Goal: Find specific page/section: Find specific page/section

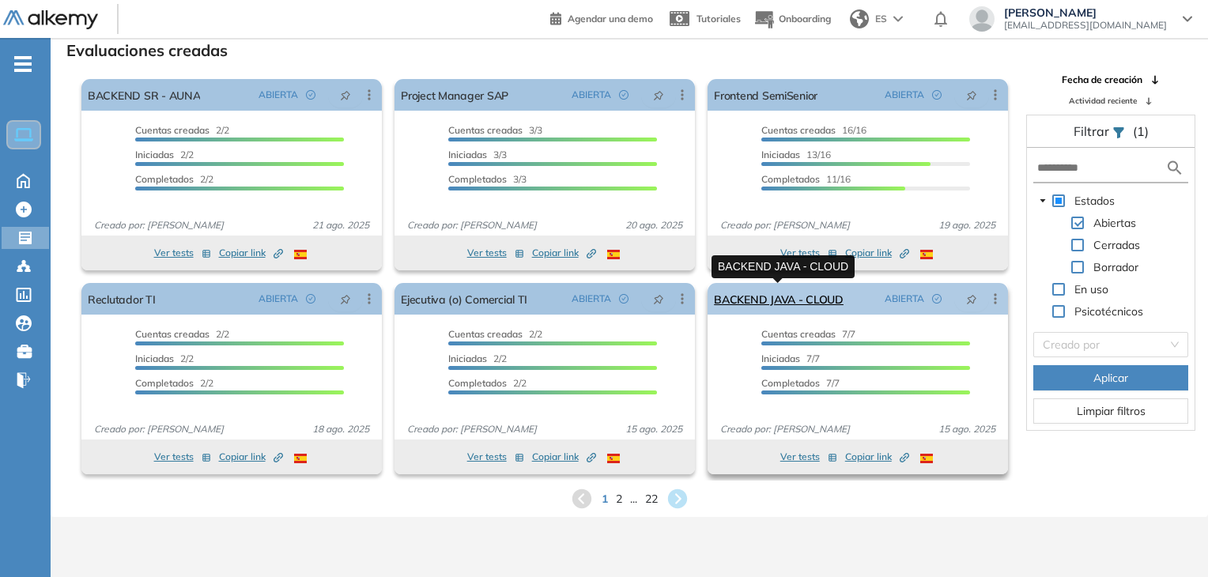
click at [809, 301] on link "BACKEND JAVA - CLOUD" at bounding box center [779, 299] width 130 height 32
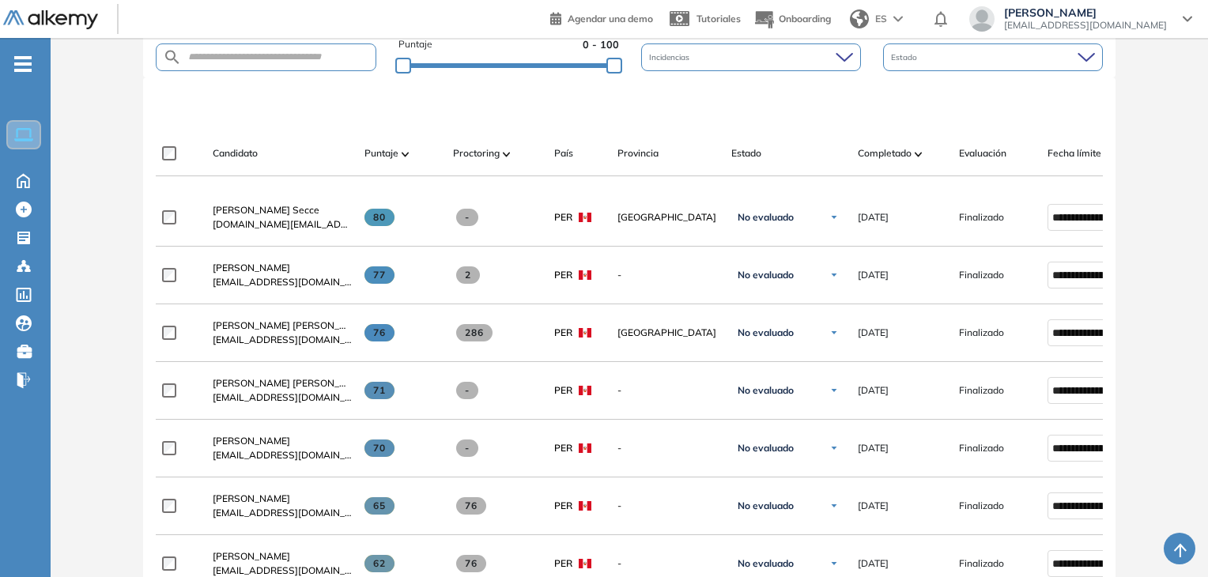
scroll to position [490, 0]
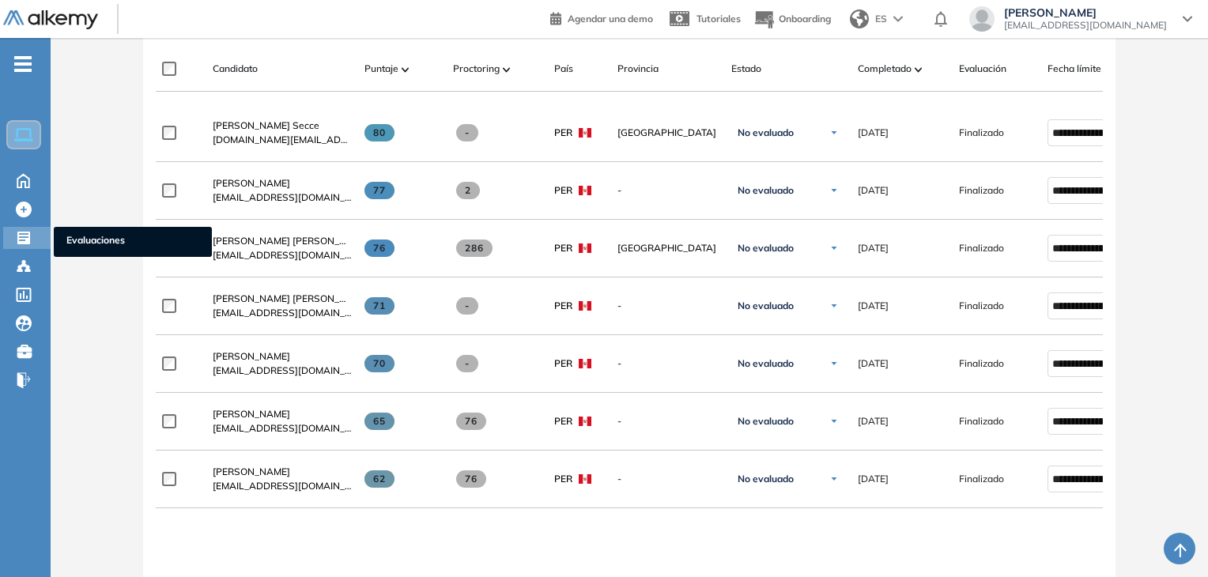
click at [31, 238] on icon at bounding box center [24, 238] width 16 height 16
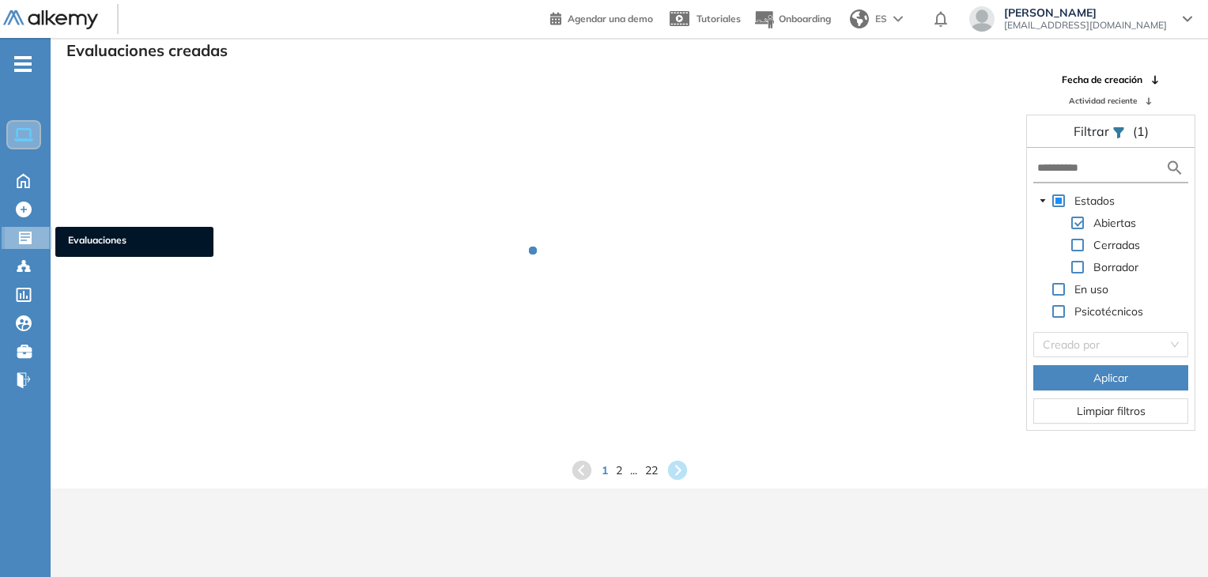
scroll to position [38, 0]
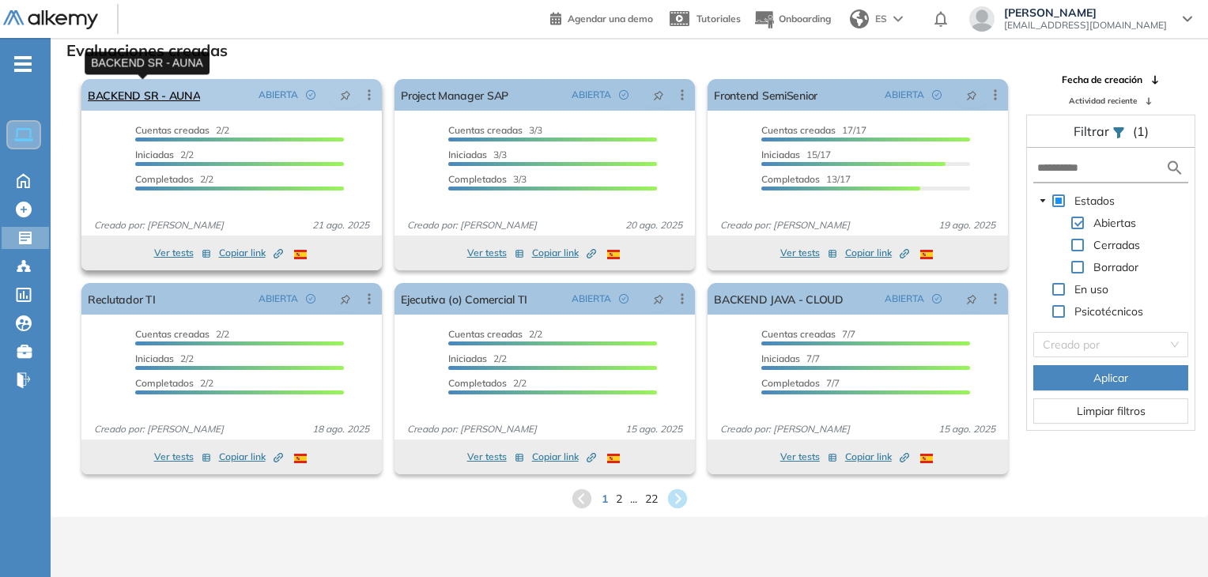
click at [160, 99] on link "BACKEND SR - AUNA" at bounding box center [144, 95] width 112 height 32
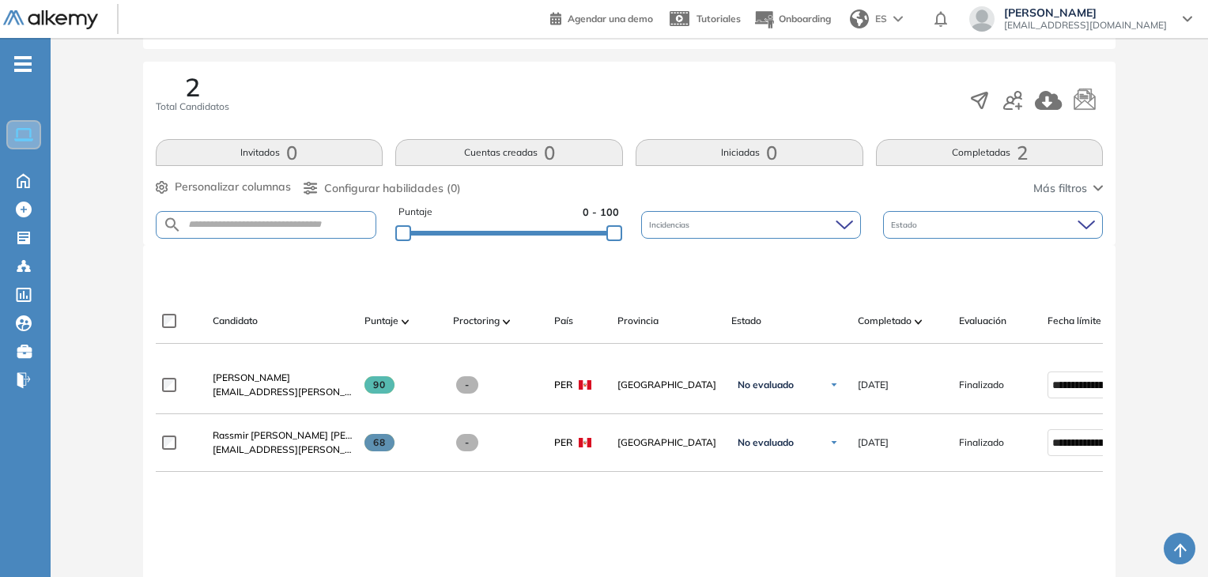
scroll to position [316, 0]
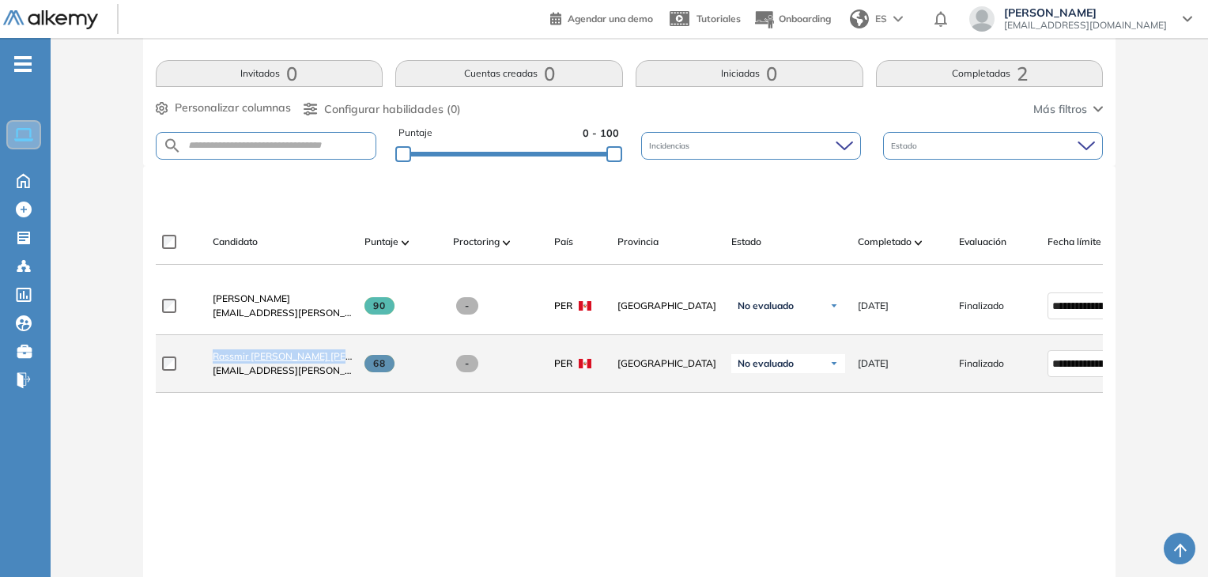
drag, startPoint x: 206, startPoint y: 362, endPoint x: 338, endPoint y: 363, distance: 132.1
click at [340, 361] on div "Rassmir [PERSON_NAME] [PERSON_NAME] [PERSON_NAME] [PERSON_NAME][EMAIL_ADDRESS][…" at bounding box center [276, 364] width 152 height 54
copy span "Rassmir [PERSON_NAME] [PERSON_NAME]"
